Goal: Contribute content: Contribute content

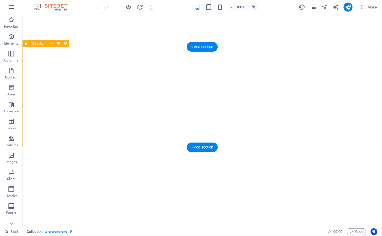
select select "66dea92057819a110217f7b2"
select select "createdAt_DESC"
select select "columns.category"
select select "ข่าวจัดซื้อ[PERSON_NAME]"
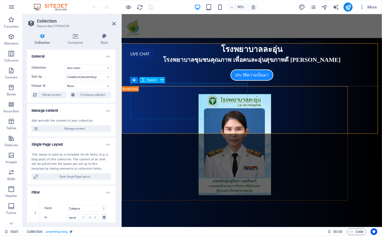
scroll to position [586, 0]
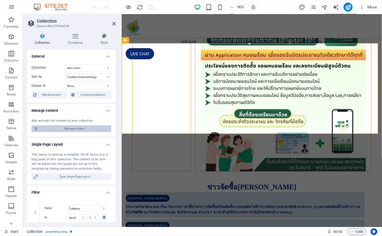
click at [89, 129] on span "Manage content" at bounding box center [75, 128] width 70 height 7
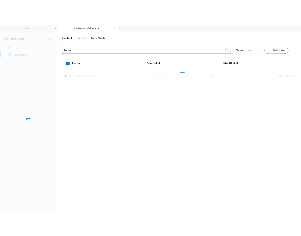
scroll to position [0, 0]
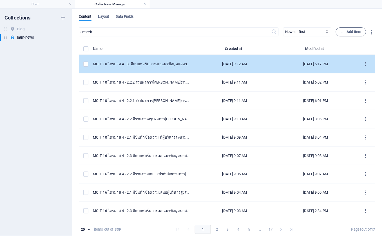
click at [157, 61] on td "MOIT 10 ไตรมาส 4 - 3. มีแบบฟอร์มการเผยแพร่ข้อมูลต่อสาธารณะผ่านเว็บไซต์ของหน่วยง…" at bounding box center [143, 64] width 101 height 18
select select "ITA 2025"
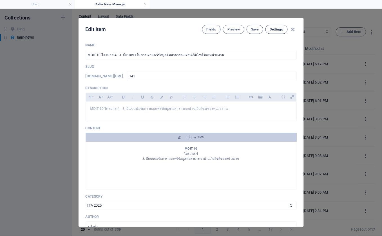
drag, startPoint x: 292, startPoint y: 28, endPoint x: 270, endPoint y: 30, distance: 23.0
click at [292, 27] on icon "button" at bounding box center [293, 29] width 6 height 6
type input "[DATE]"
type input "341"
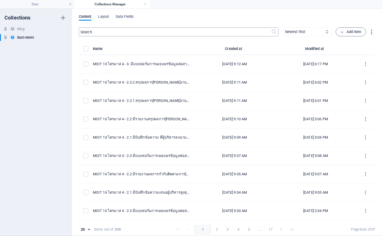
click at [108, 30] on input "text" at bounding box center [175, 31] width 193 height 9
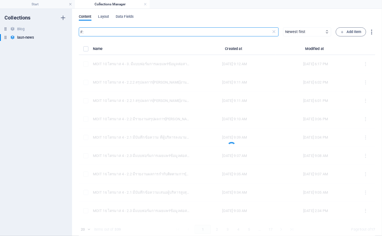
type input "F"
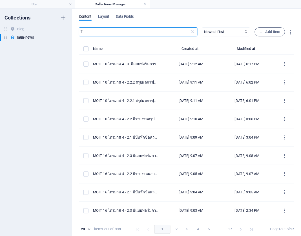
click at [105, 35] on input "โ" at bounding box center [134, 31] width 111 height 9
type input "โซล่า"
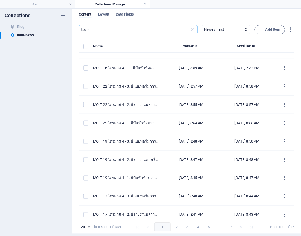
scroll to position [138, 0]
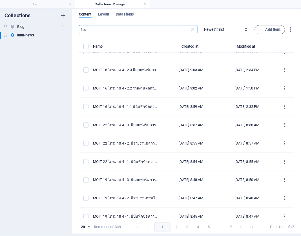
drag, startPoint x: 84, startPoint y: 30, endPoint x: 41, endPoint y: 23, distance: 44.0
click at [44, 24] on div "Collections Blog Blog laun-news laun-news Content Layout Data Fields โซล่า ​ Ne…" at bounding box center [150, 119] width 301 height 227
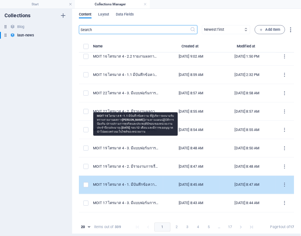
scroll to position [201, 0]
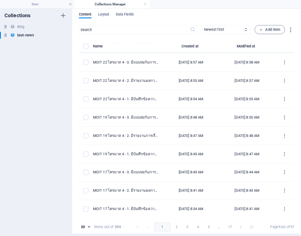
click at [198, 226] on button "4" at bounding box center [198, 226] width 9 height 9
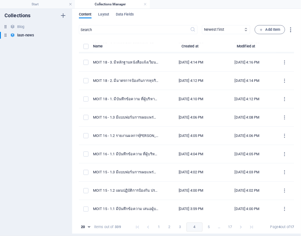
click at [205, 226] on button "5" at bounding box center [208, 226] width 9 height 9
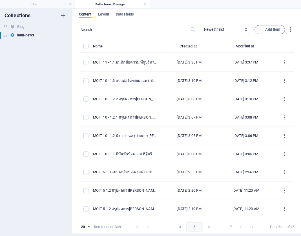
click at [205, 228] on button "6" at bounding box center [208, 226] width 9 height 9
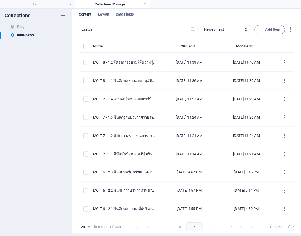
click at [207, 225] on button "7" at bounding box center [208, 226] width 9 height 9
click at [207, 227] on button "8" at bounding box center [208, 226] width 9 height 9
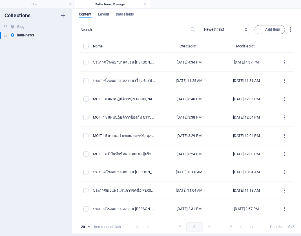
click at [181, 227] on button "7" at bounding box center [180, 226] width 9 height 9
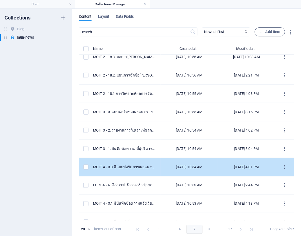
scroll to position [156, 0]
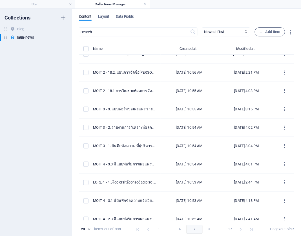
click at [205, 231] on button "8" at bounding box center [208, 229] width 9 height 9
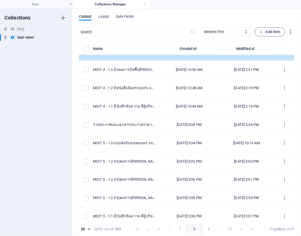
scroll to position [0, 0]
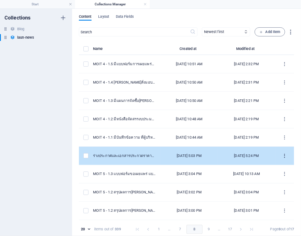
click at [283, 154] on icon "items list" at bounding box center [284, 155] width 5 height 5
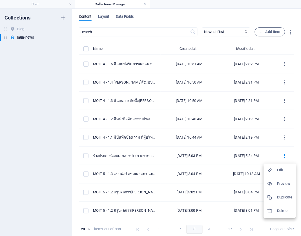
click at [278, 198] on h6 "Duplicate" at bounding box center [284, 197] width 15 height 7
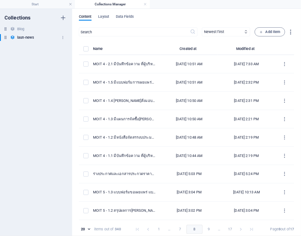
click at [25, 37] on h6 "laun-news" at bounding box center [25, 37] width 17 height 7
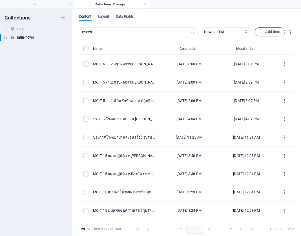
scroll to position [188, 0]
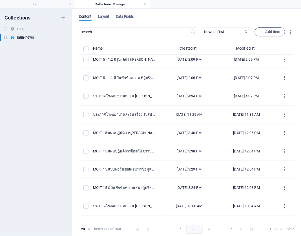
click at [157, 229] on button "1" at bounding box center [158, 229] width 9 height 9
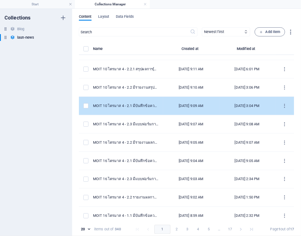
scroll to position [0, 0]
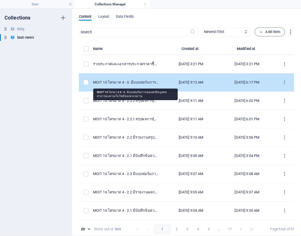
click at [123, 84] on div "MOIT 10 ไตรมาส 4 - 3. มีแบบฟอร์มการเผยแพร่ข้อมูลต่อสาธารณะผ่านเว็บไซต์ของหน่วยง…" at bounding box center [126, 82] width 66 height 5
select select "ITA 2025"
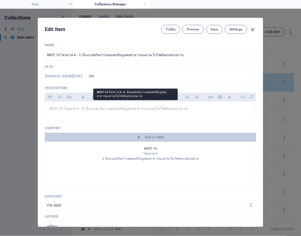
click at [123, 84] on div "Name MOIT 10 ไตรมาส 4 - 3. มีแบบฟอร์มการเผยแพร่ข้อมูลต่อสาธารณะผ่านเว็บไซต์ของห…" at bounding box center [150, 182] width 211 height 278
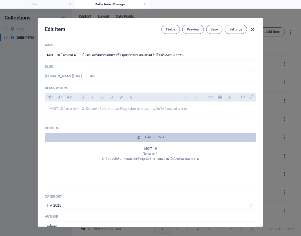
click at [252, 28] on icon "button" at bounding box center [253, 29] width 6 height 6
type input "[DATE]"
type input "341"
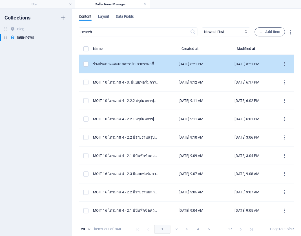
click at [132, 63] on div "ร่างประกาศและเอกสารประกวดราคาซื้อพร้อมติดตั้งระบบผลิตไฟฟ้าจากพลังงานแสงอาทิตย์ …" at bounding box center [126, 63] width 66 height 5
select select "ข่าวจัดซื้อ[PERSON_NAME]"
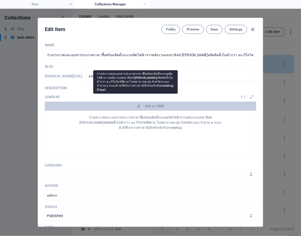
click at [132, 63] on div "Name ร่างประกาศและเอกสารประกวดราคาซื้อพร้อมติดตั้งระบบผลิตไฟฟ้าจากพลังงานแสงอาท…" at bounding box center [150, 166] width 211 height 247
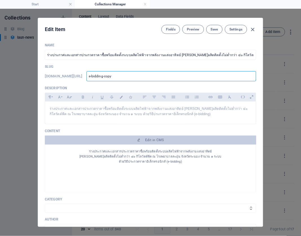
drag, startPoint x: 143, startPoint y: 76, endPoint x: 55, endPoint y: 75, distance: 88.5
click at [54, 76] on div "[DOMAIN_NAME][URL] e-bidding-copy ​" at bounding box center [150, 76] width 211 height 10
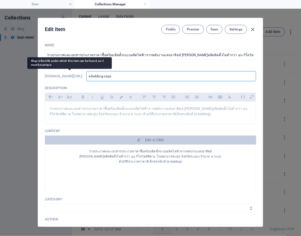
type input "3"
type input "34"
type input "342"
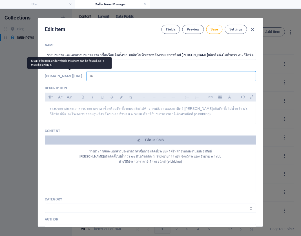
type input "342"
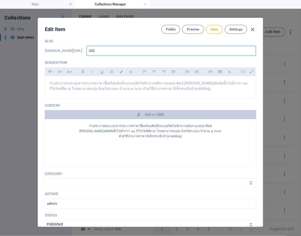
scroll to position [94, 0]
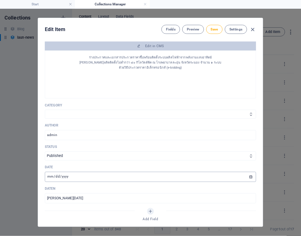
type input "342"
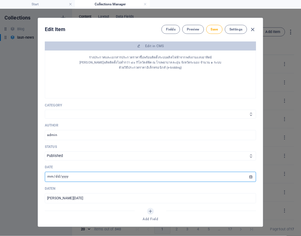
click at [48, 176] on input "[DATE]" at bounding box center [150, 177] width 211 height 10
type input "[DATE]"
click at [81, 200] on input "[PERSON_NAME][DATE]" at bounding box center [150, 198] width 211 height 10
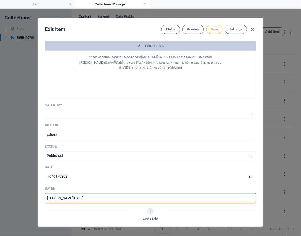
drag, startPoint x: 57, startPoint y: 197, endPoint x: 59, endPoint y: 202, distance: 5.2
click at [57, 197] on input "[PERSON_NAME][DATE]" at bounding box center [150, 198] width 211 height 10
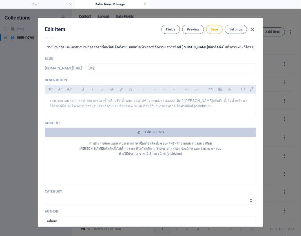
scroll to position [0, 0]
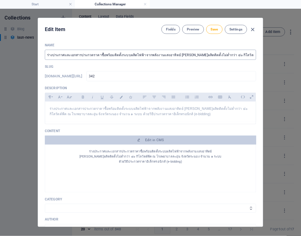
type input "[PERSON_NAME][DATE][PERSON_NAME]"
drag, startPoint x: 96, startPoint y: 54, endPoint x: 33, endPoint y: 56, distance: 63.4
click at [33, 56] on div "Edit Item Fields Preview Save Settings Name ร่างประกาศและเอกสารประกวดราคาซื้อพร…" at bounding box center [150, 122] width 301 height 227
type input "ประกาศจังหวัดระนอง เรื่อง ประกาศผู้[PERSON_NAME]เสนอราคา เรื่อง จัดซื้อพร้อมติด…"
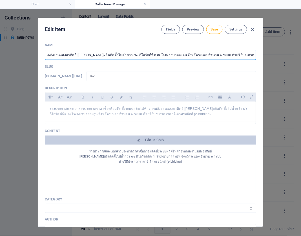
scroll to position [0, 0]
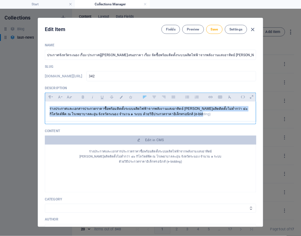
drag, startPoint x: 196, startPoint y: 114, endPoint x: 44, endPoint y: 103, distance: 152.9
click at [44, 103] on div "Name ประกาศจังหวัดระนอง เรื่อง ประกาศผู้[PERSON_NAME]เสนอราคา เรื่อง จัดซื้อพร้…" at bounding box center [150, 132] width 225 height 188
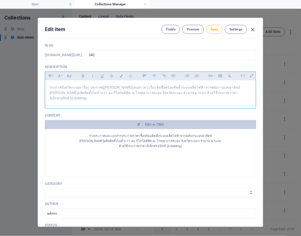
scroll to position [31, 0]
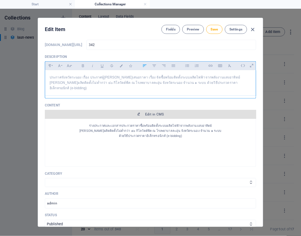
click at [159, 112] on span "Edit in CMS" at bounding box center [154, 114] width 19 height 5
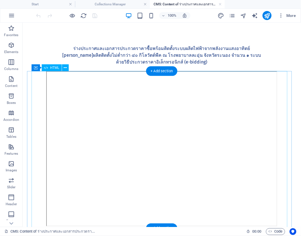
scroll to position [0, 0]
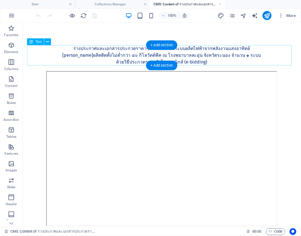
click at [155, 53] on div "ร่างประกาศและเอกสารประกวดราคาซื้อพร้อมติดตั้งระบบผลิตไฟฟ้าจากพลังงานแสงอาทิตย์ …" at bounding box center [161, 55] width 266 height 20
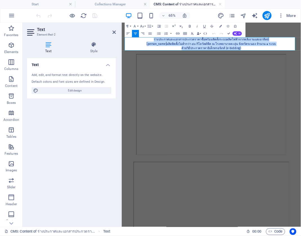
drag, startPoint x: 288, startPoint y: 62, endPoint x: 165, endPoint y: 49, distance: 123.5
click at [165, 49] on div "ร่างประกาศและเอกสารประกวดราคาซื้อพร้อมติดตั้งระบบผลิตไฟฟ้าจากพลังงานแสงอาทิตย์ …" at bounding box center [259, 55] width 266 height 20
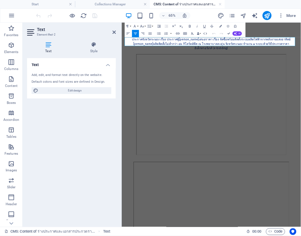
scroll to position [840, 1]
click at [166, 47] on p "ประกาศจังหวัดระนอง เรื่อง ประกาศผู้[PERSON_NAME]เสนอราคา เรื่อง จัดซื้อพร้อมติด…" at bounding box center [259, 55] width 266 height 20
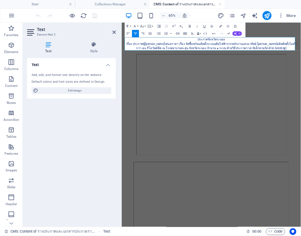
click at [304, 54] on p "เรื่อง ประกาศผู้[PERSON_NAME]เสนอราคา เรื่อง จัดซื้อพร้อมติดตั้งระบบผลิตไฟฟ้าจา…" at bounding box center [259, 59] width 266 height 14
click at [273, 62] on p "[PERSON_NAME]ผลิตติดตั้งไม่ต่ำกว่า ๔๐ กิโลวัตต์พีค ณ โรงพยาบาลละอุ่น จังหวัดระน…" at bounding box center [259, 65] width 266 height 14
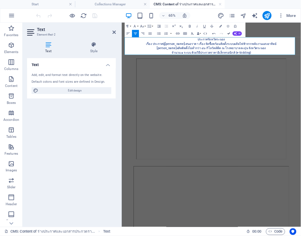
drag, startPoint x: 229, startPoint y: 31, endPoint x: 183, endPoint y: 10, distance: 50.7
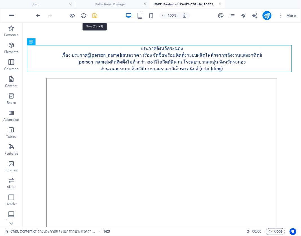
click at [97, 14] on icon "save" at bounding box center [95, 15] width 6 height 6
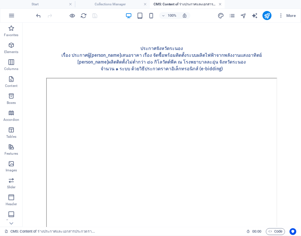
click at [221, 3] on link at bounding box center [220, 4] width 3 height 5
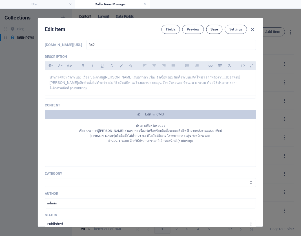
click at [213, 29] on span "Save" at bounding box center [214, 29] width 7 height 5
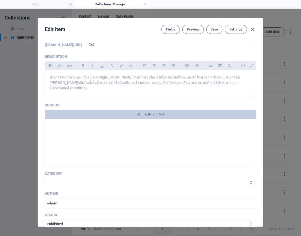
scroll to position [438, 0]
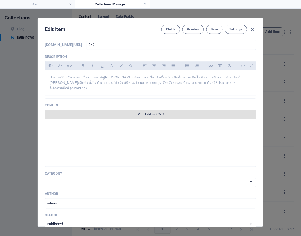
click at [128, 112] on span "Edit in CMS" at bounding box center [150, 114] width 207 height 5
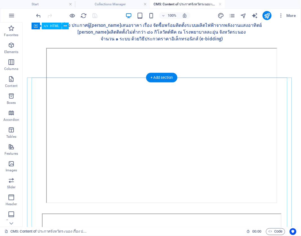
scroll to position [0, 0]
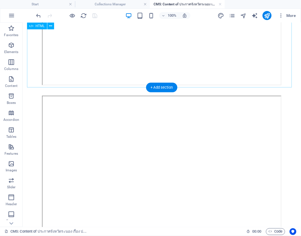
click at [141, 63] on div at bounding box center [161, 8] width 266 height 157
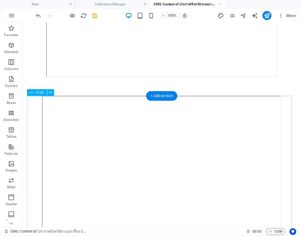
click at [145, 151] on div at bounding box center [161, 174] width 266 height 157
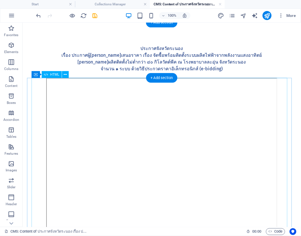
click at [168, 149] on div at bounding box center [161, 155] width 257 height 157
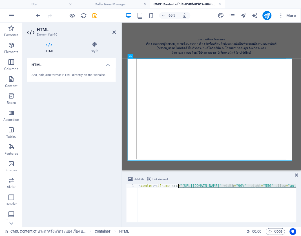
drag, startPoint x: 270, startPoint y: 185, endPoint x: 178, endPoint y: 185, distance: 91.6
click at [178, 185] on div "< center > < iframe src = "[URL][DOMAIN_NAME]" width = "90%" height = "550" all…" at bounding box center [287, 206] width 298 height 45
paste textarea "uuTArYX7Q3hq1d1zmHNCgAMFpYCFIiOy"
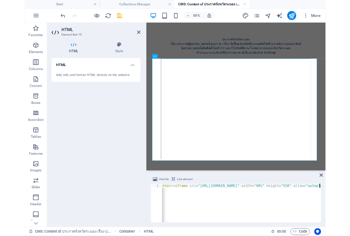
scroll to position [0, 7]
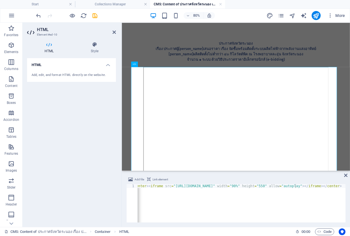
click at [286, 189] on div "< center > < iframe src = "[URL][DOMAIN_NAME]" width = "90%" height = "550" all…" at bounding box center [272, 206] width 283 height 45
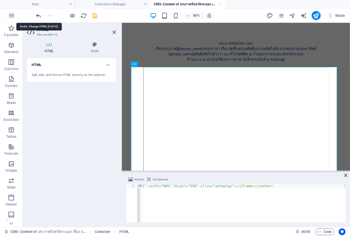
click at [39, 15] on icon "undo" at bounding box center [39, 15] width 6 height 6
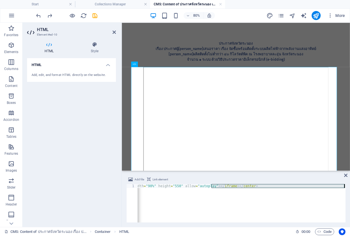
scroll to position [0, 90]
drag, startPoint x: 227, startPoint y: 185, endPoint x: 342, endPoint y: 188, distance: 115.0
click at [350, 187] on html "[DOMAIN_NAME] Start Collections Manager CMS: Content of ประกาศจังหวัดระนอง เรื่…" at bounding box center [175, 118] width 350 height 236
click at [289, 187] on div "< center > < iframe src = "[URL][DOMAIN_NAME]" width = "90%" height = "550" all…" at bounding box center [242, 203] width 208 height 38
drag, startPoint x: 210, startPoint y: 185, endPoint x: 196, endPoint y: 187, distance: 14.8
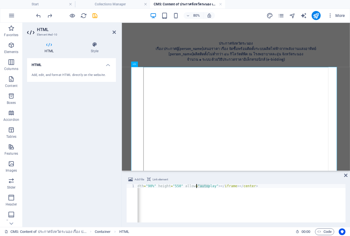
click at [196, 187] on div "< center > < iframe src = "[URL][DOMAIN_NAME]" width = "90%" height = "550" all…" at bounding box center [196, 206] width 298 height 45
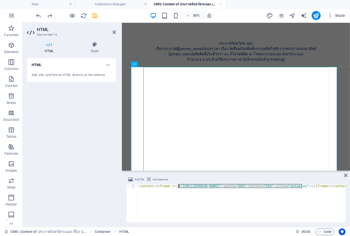
drag, startPoint x: 211, startPoint y: 185, endPoint x: 179, endPoint y: 185, distance: 31.8
click at [179, 185] on div "< center > < iframe src = "[URL][DOMAIN_NAME]" width = "90%" height = "550" all…" at bounding box center [287, 206] width 298 height 45
paste textarea "[URL][DOMAIN_NAME]"
type textarea "<center><iframe src="[URL][DOMAIN_NAME]" width="90%" height="550" allow="autopl…"
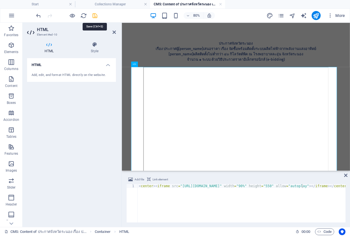
click at [96, 12] on icon "save" at bounding box center [95, 15] width 6 height 6
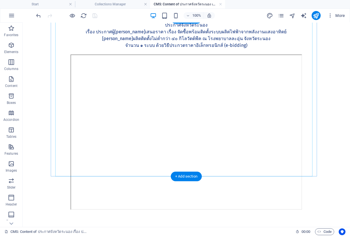
scroll to position [61, 0]
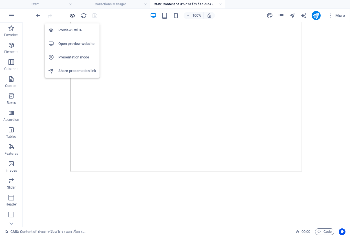
click at [72, 16] on icon "button" at bounding box center [72, 15] width 6 height 6
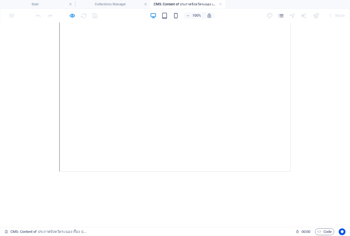
scroll to position [0, 0]
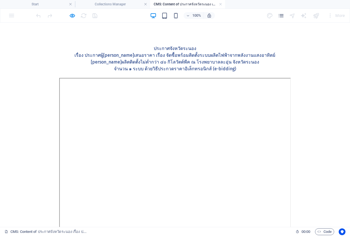
click at [318, 102] on body "ประกาศจังหวัดระนอง เรื่อง ประกาศผู้[PERSON_NAME]เสนอราคา เรื่อง จัดซื้อพร้อมติด…" at bounding box center [175, 156] width 350 height 266
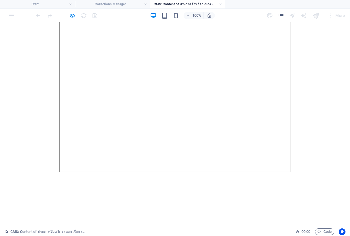
scroll to position [61, 0]
click at [72, 12] on icon "button" at bounding box center [72, 15] width 6 height 6
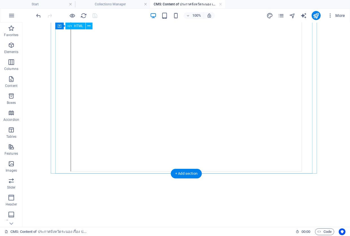
click at [201, 112] on div at bounding box center [186, 94] width 257 height 157
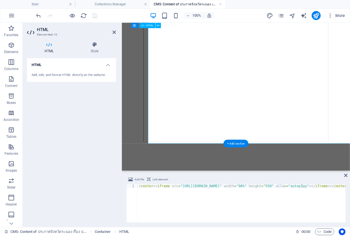
click at [221, 134] on div at bounding box center [264, 94] width 257 height 157
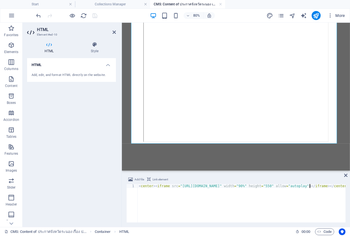
drag, startPoint x: 309, startPoint y: 185, endPoint x: 311, endPoint y: 191, distance: 5.7
click at [309, 186] on div "< center > < iframe src = "[URL][DOMAIN_NAME]" width = "90%" height = "550" all…" at bounding box center [287, 206] width 298 height 45
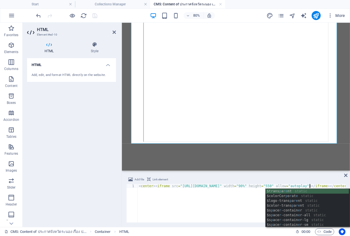
click at [230, 206] on div "< center > < iframe src = "[URL][DOMAIN_NAME]" width = "90%" height = "550" all…" at bounding box center [287, 206] width 298 height 45
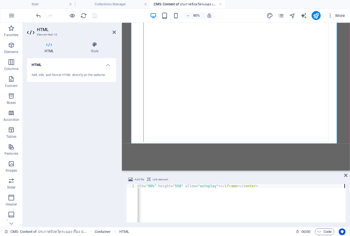
click at [216, 184] on div "< center > < iframe src = "[URL][DOMAIN_NAME]" width = "90%" height = "550" all…" at bounding box center [196, 206] width 298 height 45
click at [223, 187] on div "< center > < iframe src = "[URL][DOMAIN_NAME]" width = "90%" height = "550" all…" at bounding box center [196, 206] width 298 height 45
click at [158, 198] on div "< center > < iframe src = "[URL][DOMAIN_NAME]" width = "90%" height = "550" all…" at bounding box center [196, 206] width 298 height 45
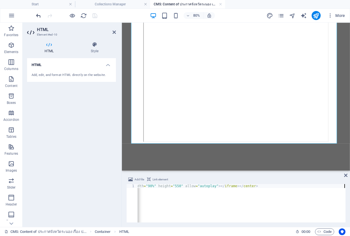
type textarea "<center><iframe src="[URL][DOMAIN_NAME]" width="90%" height="550" allow="autopl…"
click at [37, 15] on icon "undo" at bounding box center [39, 15] width 6 height 6
drag, startPoint x: 226, startPoint y: 223, endPoint x: 191, endPoint y: 223, distance: 35.2
click at [191, 223] on div "Add file Link element <center><iframe src="[URL][DOMAIN_NAME]" width="90%" heig…" at bounding box center [236, 198] width 228 height 55
click at [95, 18] on icon "save" at bounding box center [95, 15] width 6 height 6
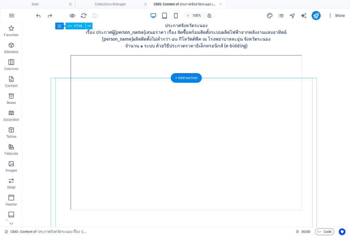
scroll to position [0, 0]
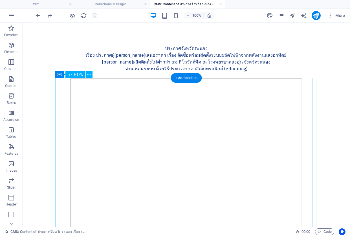
click at [181, 141] on div at bounding box center [186, 156] width 257 height 157
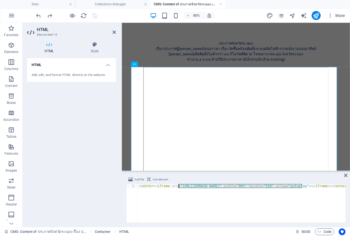
drag, startPoint x: 211, startPoint y: 186, endPoint x: 178, endPoint y: 186, distance: 32.4
click at [178, 186] on div "< center > < iframe src = "[URL][DOMAIN_NAME]" width = "90%" height = "550" all…" at bounding box center [287, 206] width 298 height 45
type textarea "<center><iframe src="[URL][DOMAIN_NAME]" width="90%" height="550" allow="autopl…"
click at [345, 174] on icon at bounding box center [345, 175] width 3 height 5
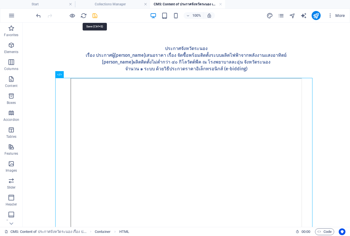
click at [96, 15] on icon "save" at bounding box center [95, 15] width 6 height 6
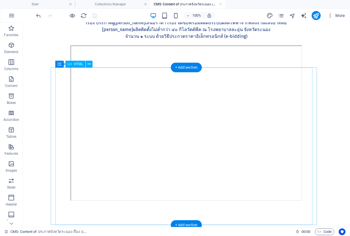
scroll to position [61, 0]
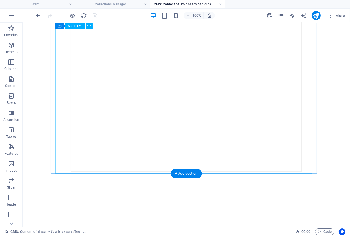
click at [247, 97] on div at bounding box center [186, 94] width 257 height 157
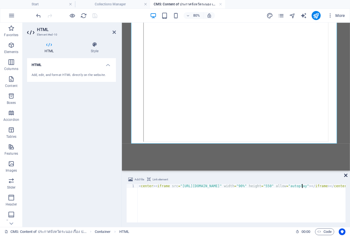
click at [344, 174] on icon at bounding box center [345, 175] width 3 height 5
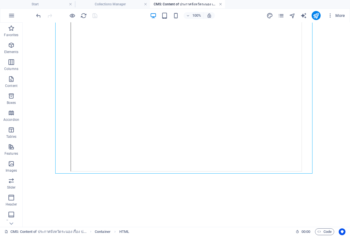
click at [219, 3] on link at bounding box center [220, 4] width 3 height 5
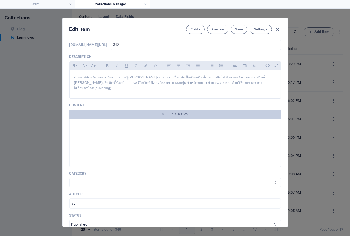
scroll to position [81, 0]
click at [240, 29] on span "Save" at bounding box center [238, 29] width 7 height 5
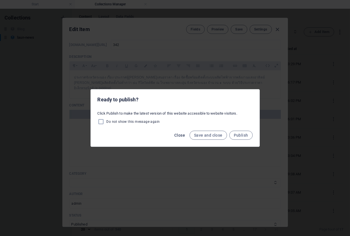
click at [177, 136] on span "Close" at bounding box center [179, 135] width 11 height 5
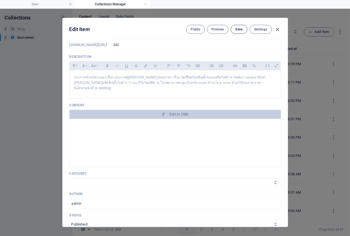
click at [240, 25] on button "Save" at bounding box center [239, 29] width 16 height 9
click at [277, 28] on icon "button" at bounding box center [277, 29] width 6 height 6
type input "[DATE]"
type input "342"
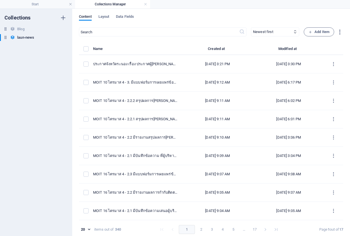
scroll to position [0, 0]
click at [146, 3] on link at bounding box center [145, 4] width 3 height 5
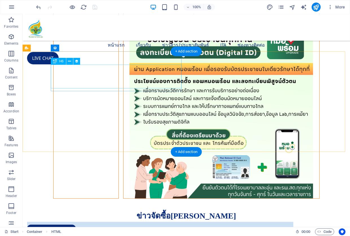
scroll to position [469, 0]
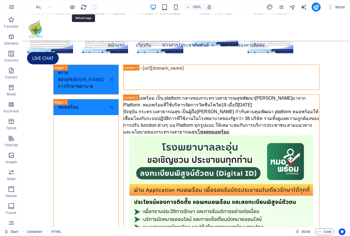
click at [83, 6] on icon "reload" at bounding box center [84, 7] width 6 height 6
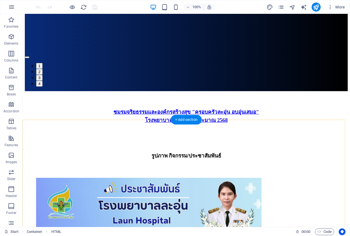
scroll to position [219, 0]
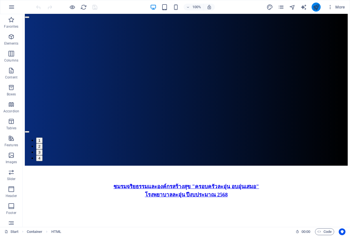
click at [314, 9] on icon "publish" at bounding box center [316, 7] width 6 height 6
